Goal: Task Accomplishment & Management: Manage account settings

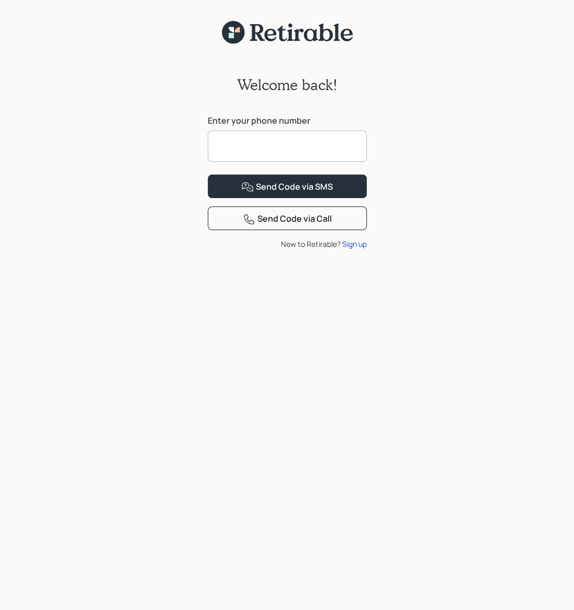
click at [241, 137] on input at bounding box center [287, 145] width 159 height 31
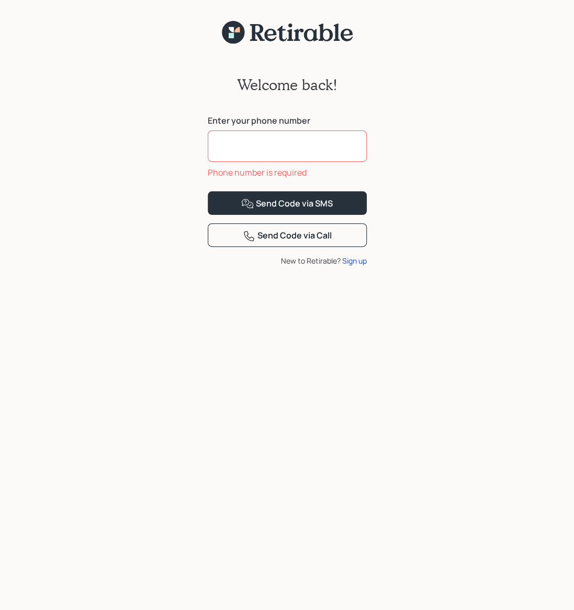
type input "**********"
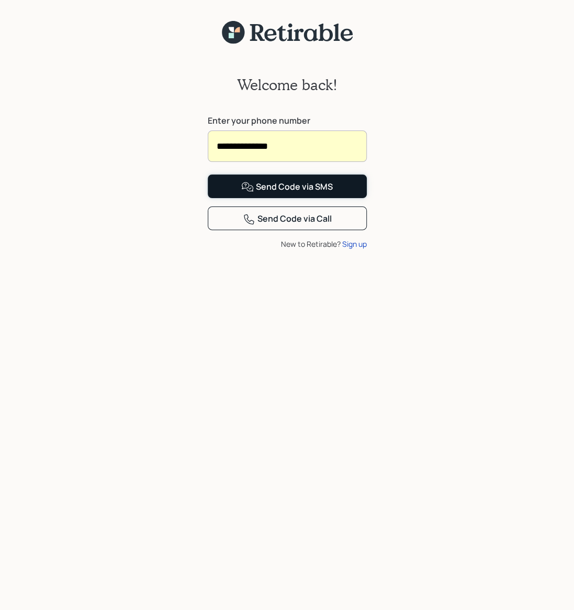
click at [274, 193] on div "Send Code via SMS" at bounding box center [287, 187] width 92 height 13
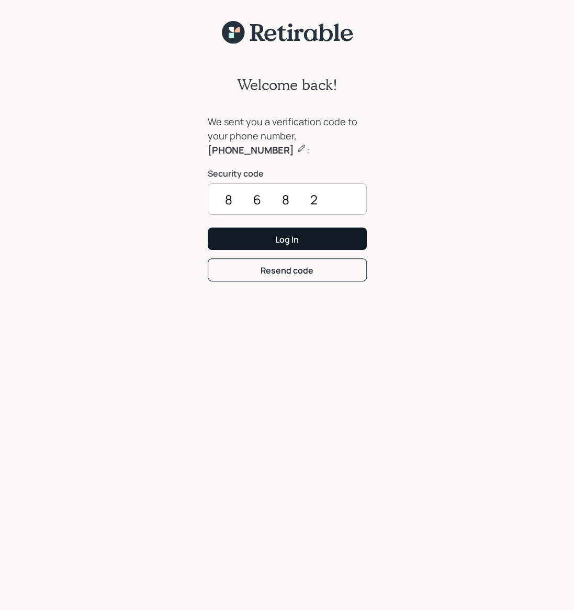
type input "8682"
click at [334, 249] on button "Log In" at bounding box center [287, 238] width 159 height 23
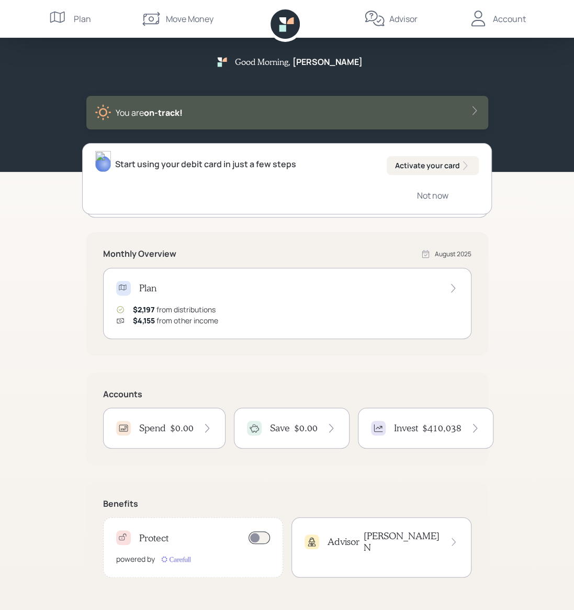
scroll to position [2, 0]
click at [309, 185] on div "Start using your debit card in just a few steps Activate your card Not now" at bounding box center [287, 178] width 410 height 71
click at [436, 165] on div "Activate your card" at bounding box center [432, 165] width 75 height 10
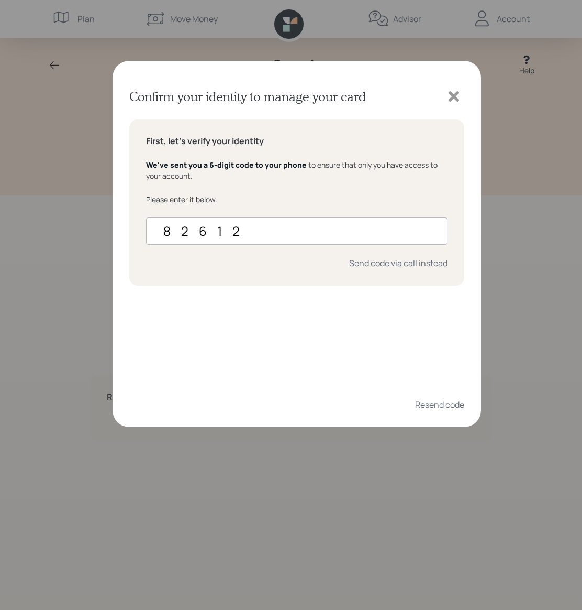
type input "826128"
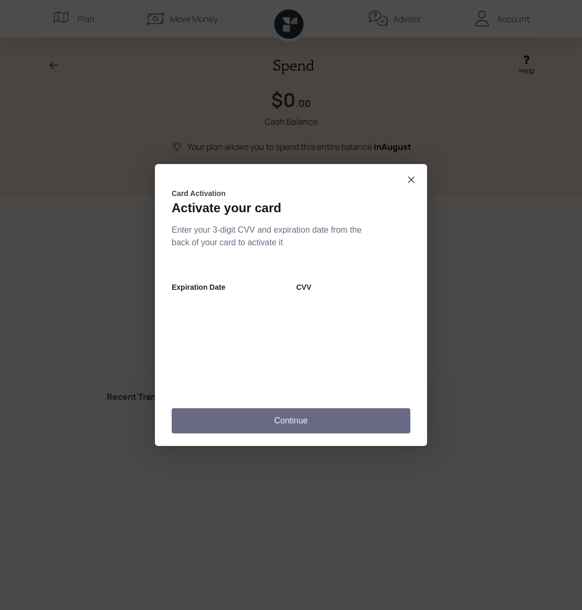
click at [306, 426] on button "Continue" at bounding box center [291, 420] width 239 height 25
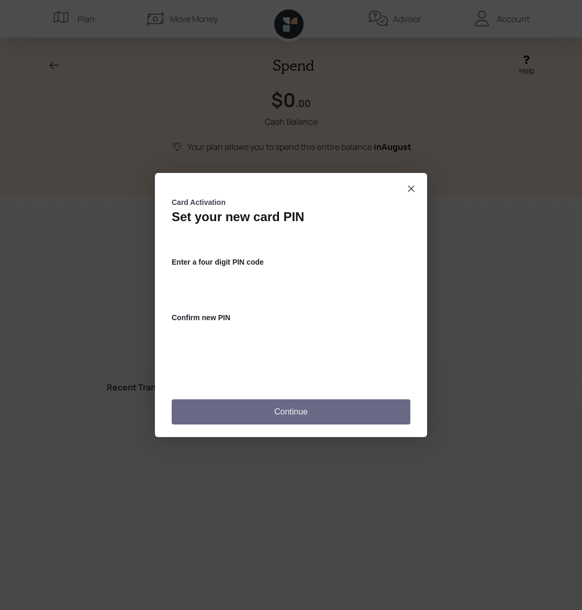
click at [298, 413] on button "Continue" at bounding box center [291, 411] width 239 height 25
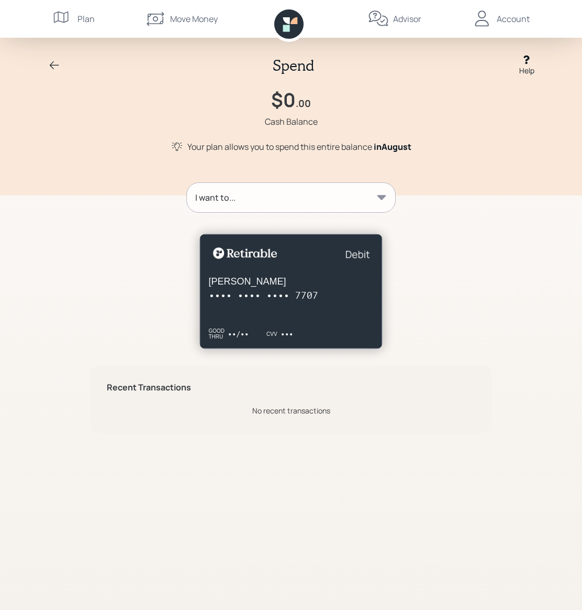
click at [383, 196] on icon at bounding box center [382, 197] width 9 height 5
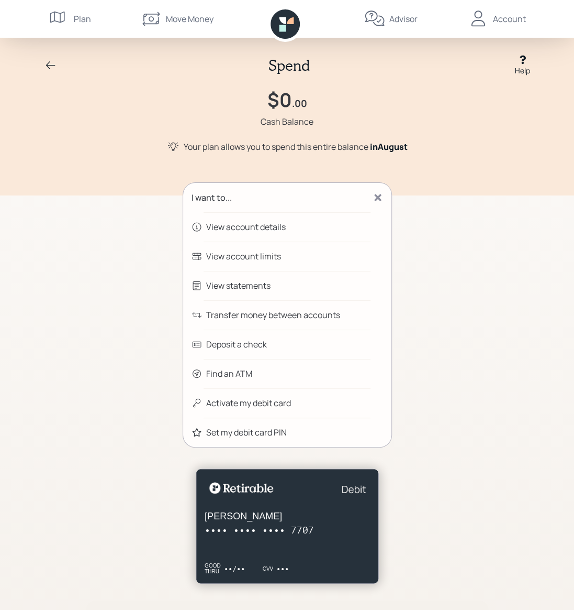
click at [250, 314] on div "Transfer money between accounts" at bounding box center [273, 314] width 134 height 13
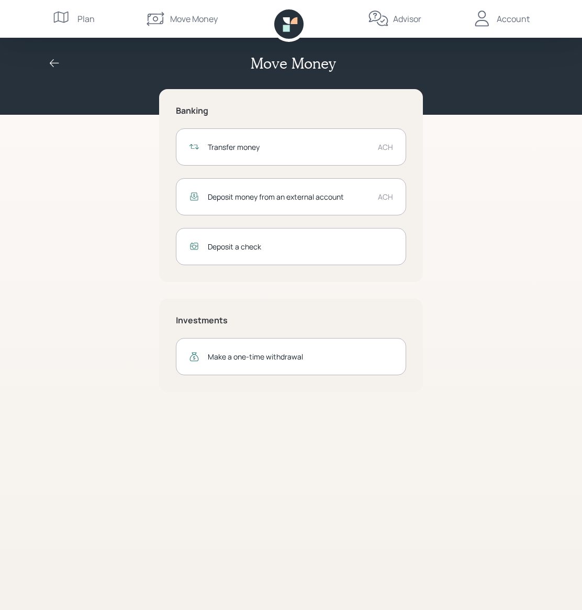
click at [244, 145] on div "Transfer money" at bounding box center [289, 146] width 162 height 11
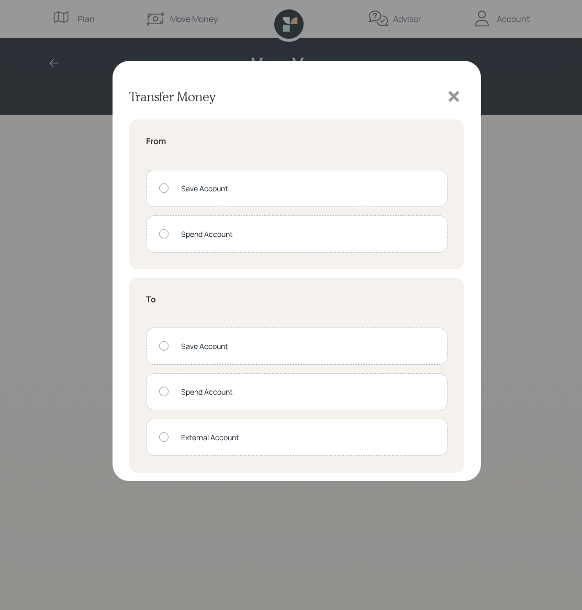
click at [456, 94] on icon at bounding box center [454, 96] width 10 height 10
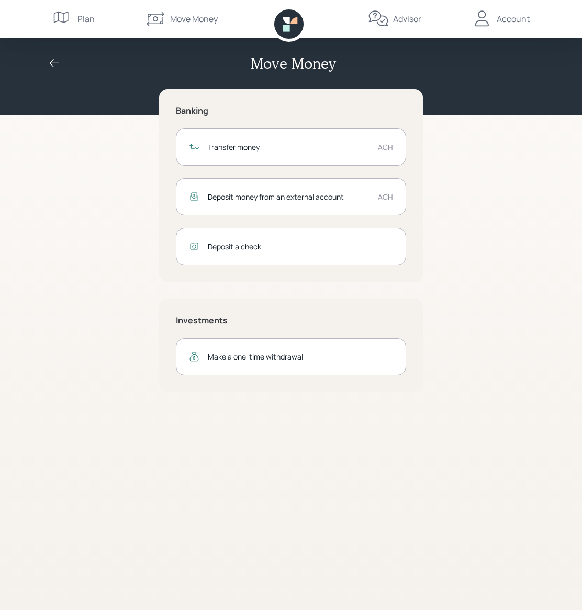
click at [52, 64] on icon at bounding box center [54, 63] width 13 height 13
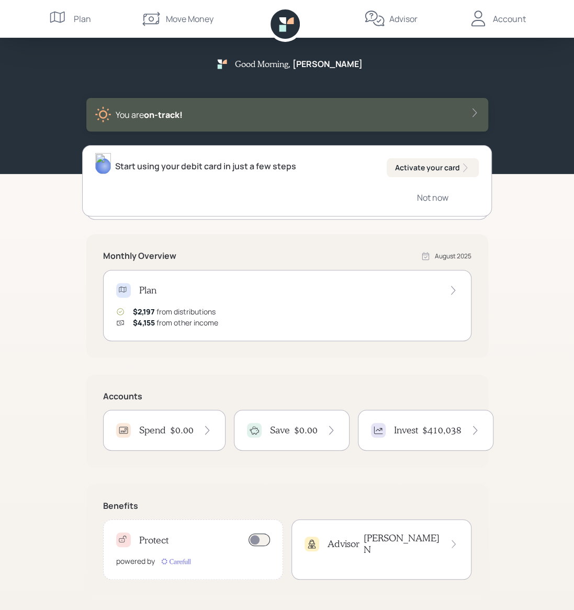
click at [320, 183] on div "Start using your debit card in just a few steps Activate your card Not now" at bounding box center [287, 180] width 410 height 71
click at [187, 23] on div "Move Money" at bounding box center [190, 19] width 48 height 13
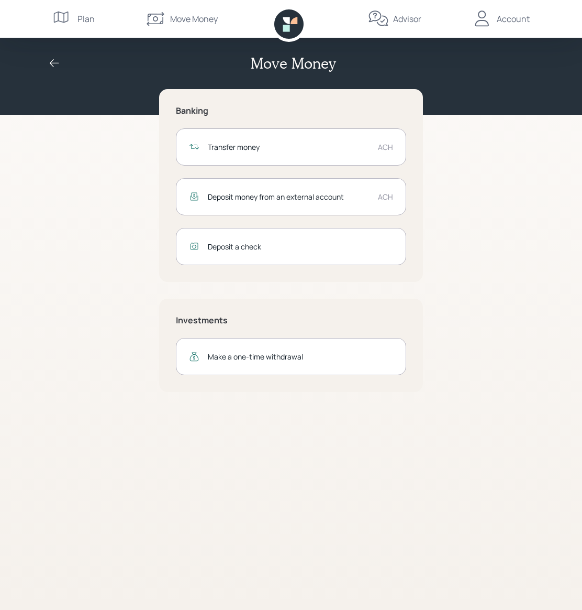
click at [54, 63] on icon at bounding box center [54, 63] width 13 height 13
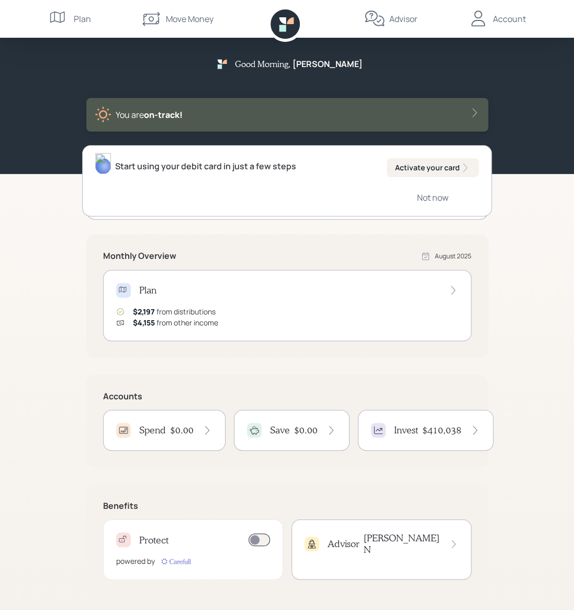
click at [93, 218] on div "Sign up for free fraud protection Register for Carefull Not now" at bounding box center [287, 183] width 402 height 71
click at [309, 183] on div "Start using your debit card in just a few steps Activate your card Not now" at bounding box center [287, 180] width 410 height 71
click at [476, 115] on icon at bounding box center [475, 112] width 10 height 10
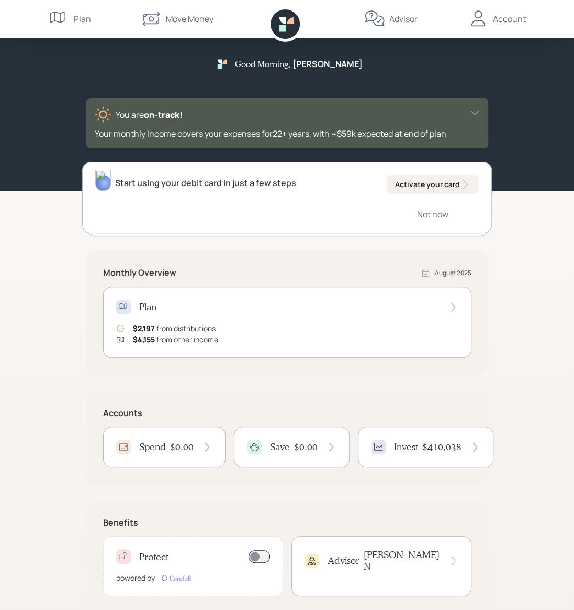
click at [77, 18] on div "Plan" at bounding box center [82, 19] width 17 height 13
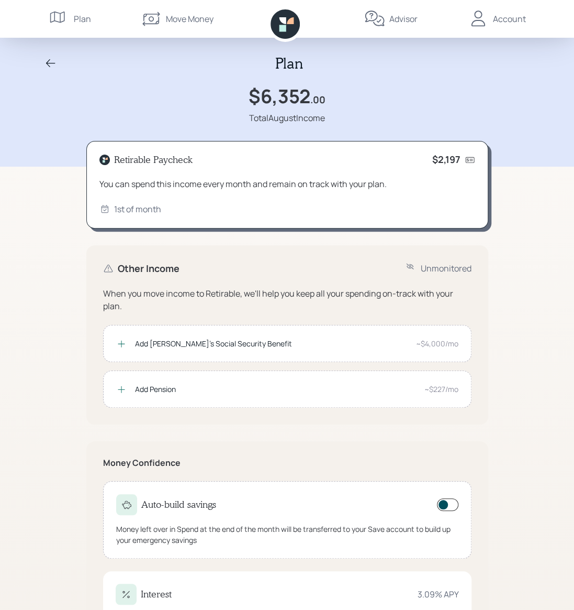
click at [514, 16] on div "Account" at bounding box center [509, 19] width 33 height 13
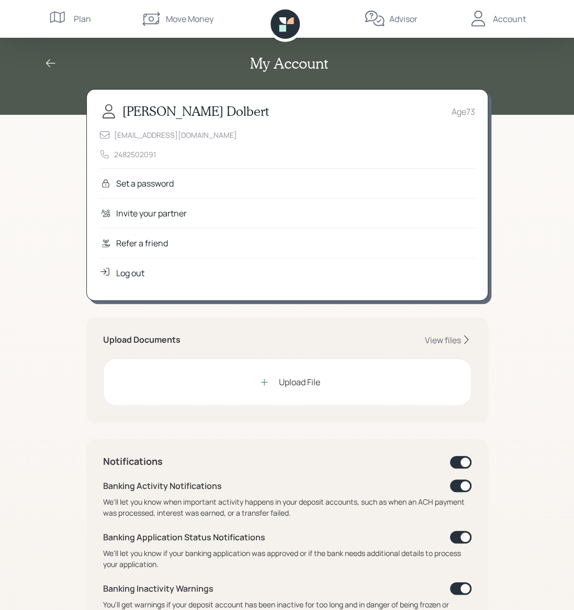
click at [132, 272] on div "Log out" at bounding box center [130, 273] width 28 height 13
